Goal: Information Seeking & Learning: Learn about a topic

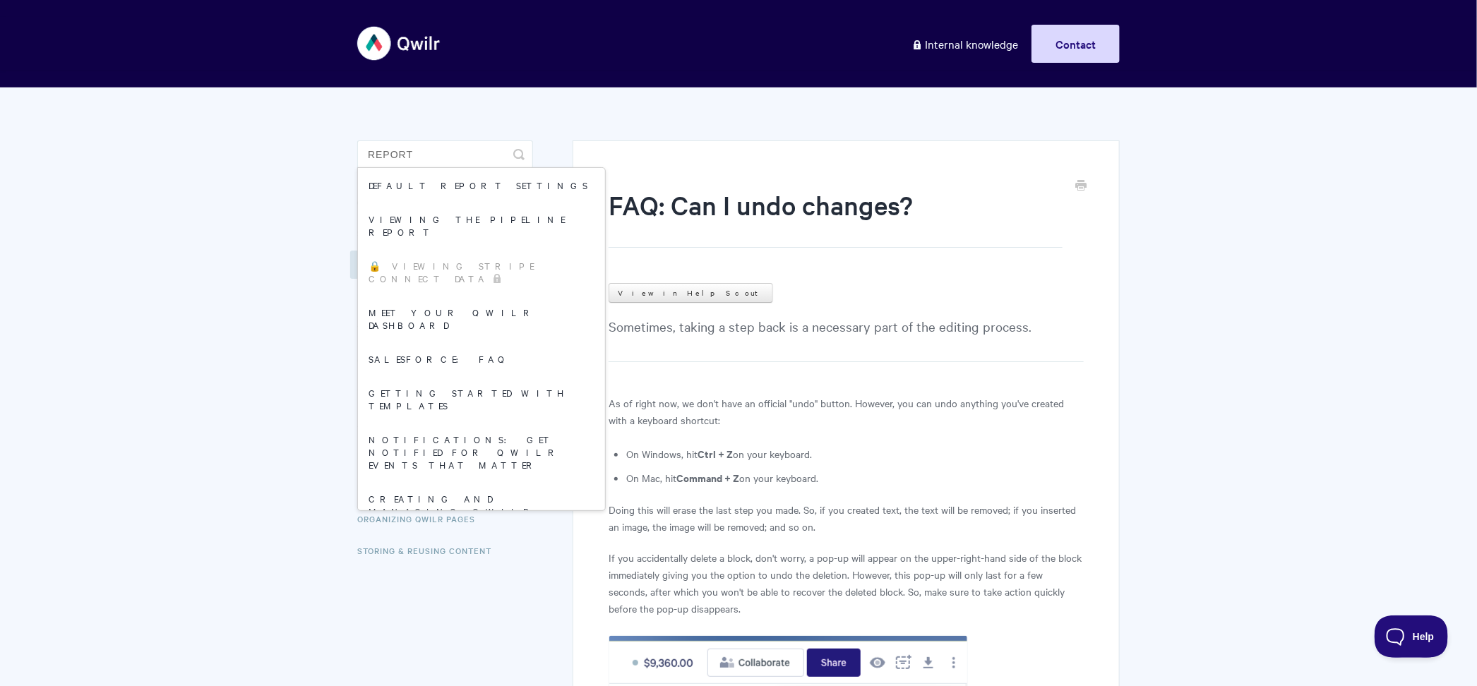
type input "report"
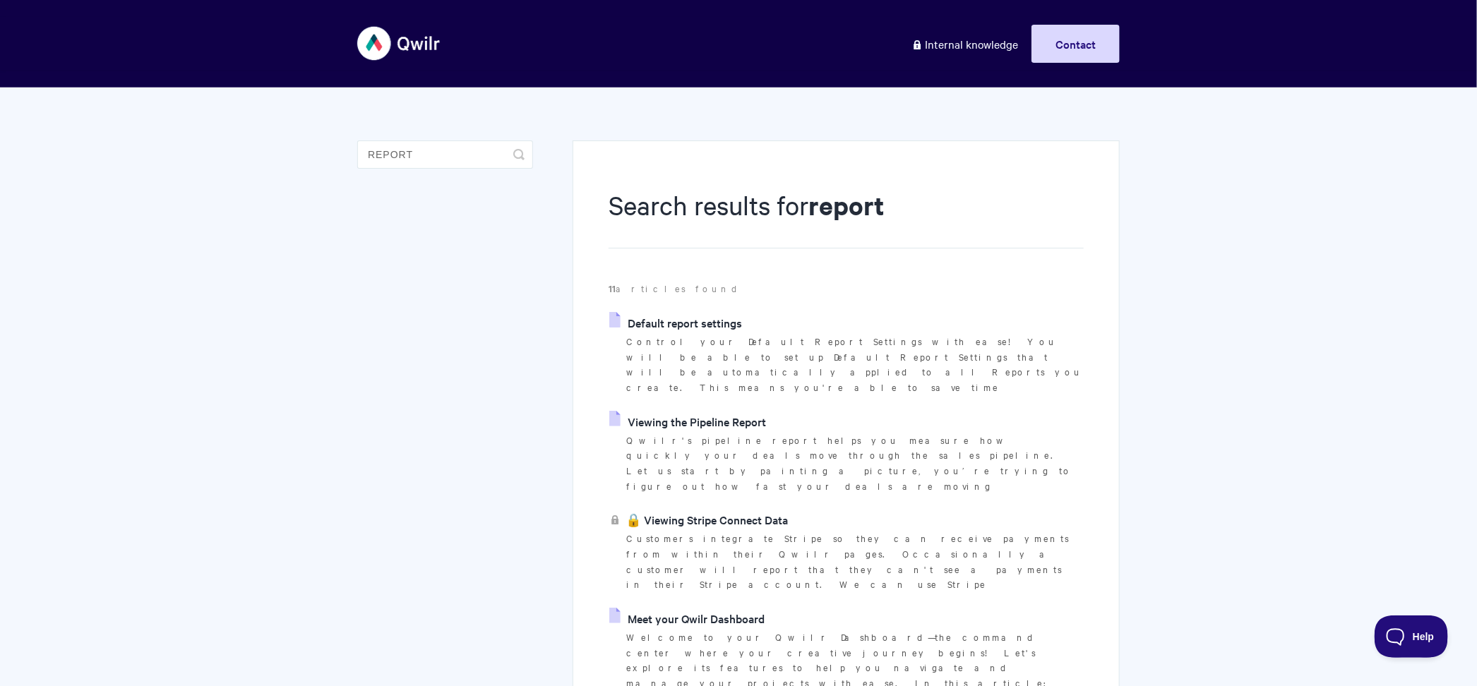
click at [693, 608] on link "Meet your Qwilr Dashboard" at bounding box center [686, 618] width 155 height 21
click at [706, 326] on link "Default report settings" at bounding box center [675, 322] width 133 height 21
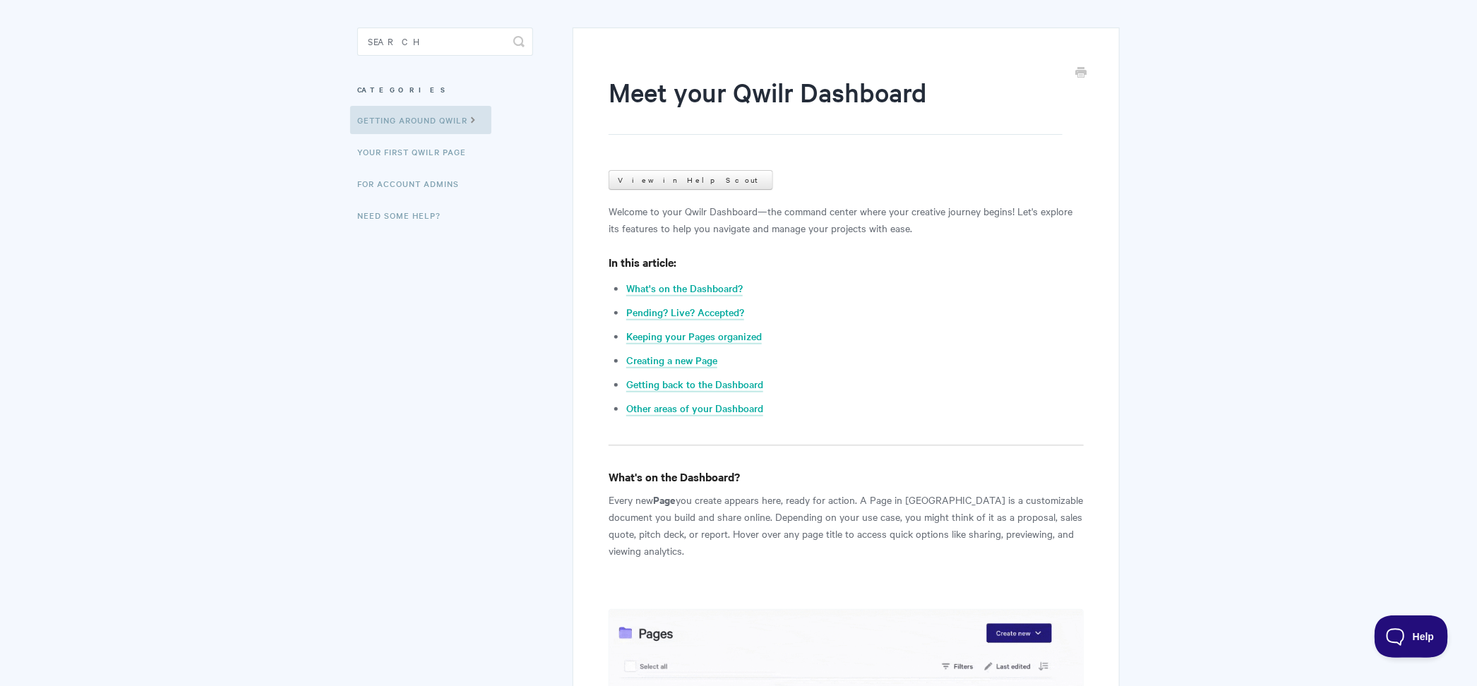
scroll to position [144, 0]
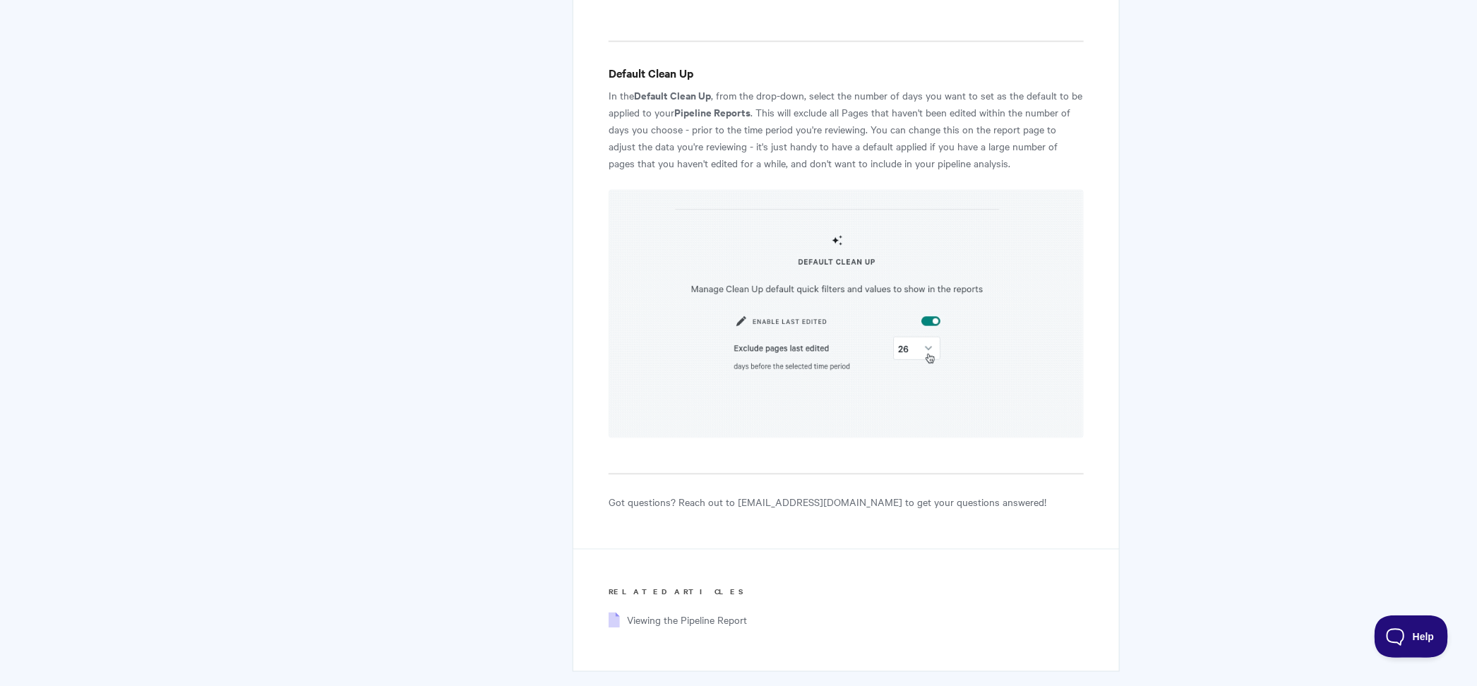
scroll to position [4157, 0]
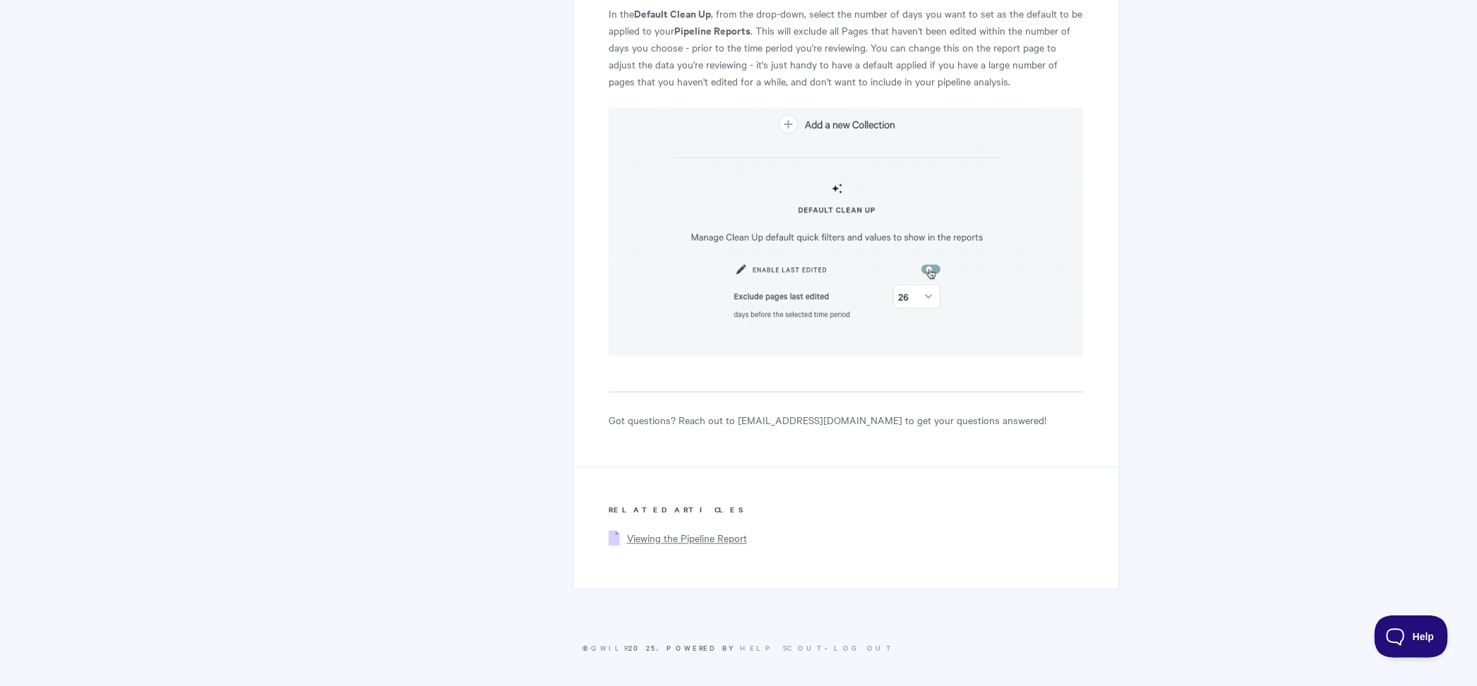
click at [670, 538] on span "Viewing the Pipeline Report" at bounding box center [687, 539] width 120 height 14
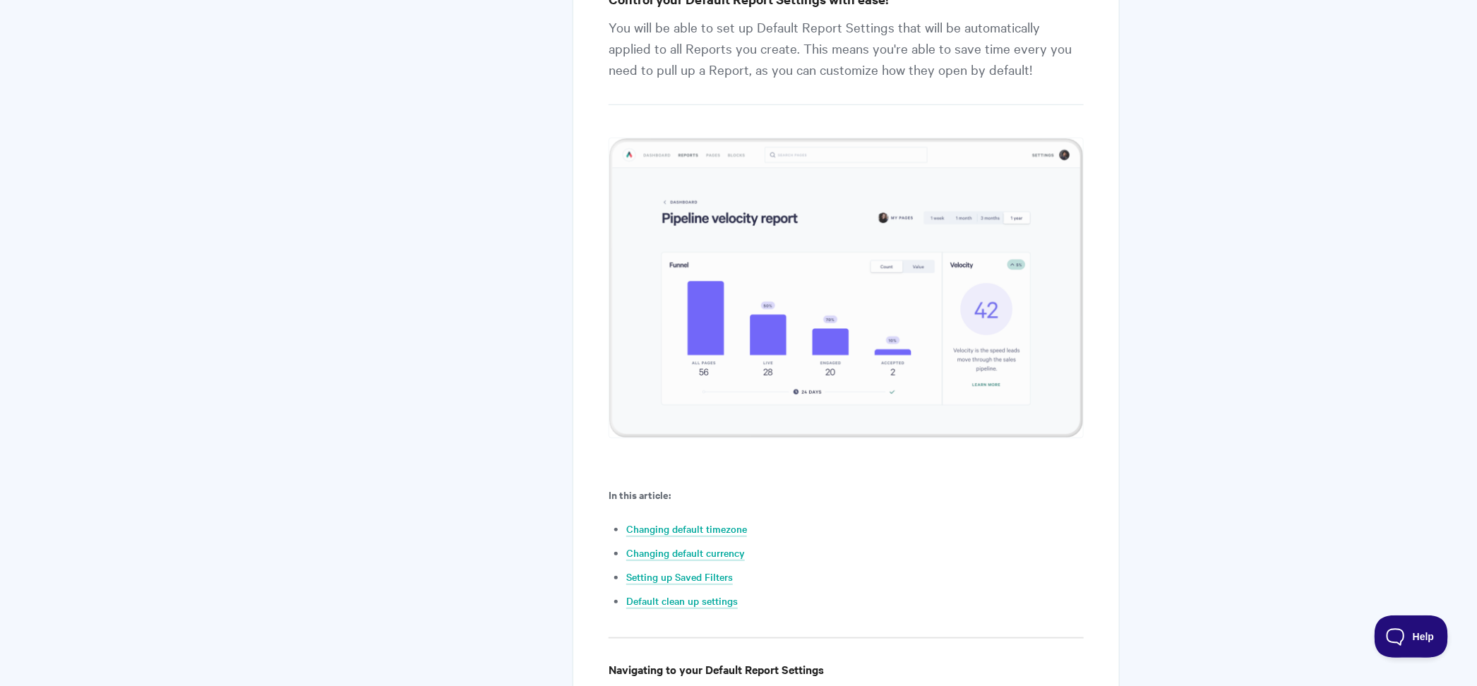
scroll to position [0, 0]
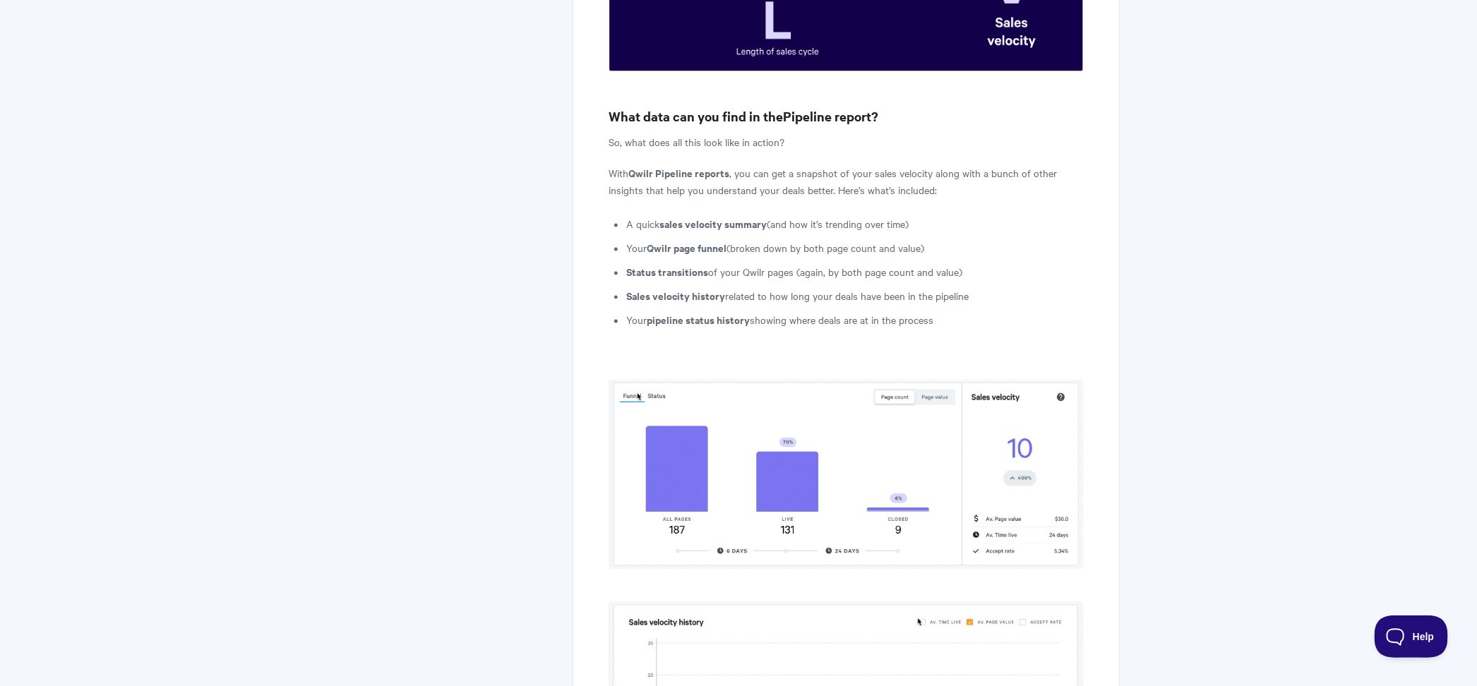
scroll to position [1763, 0]
